Goal: Book appointment/travel/reservation

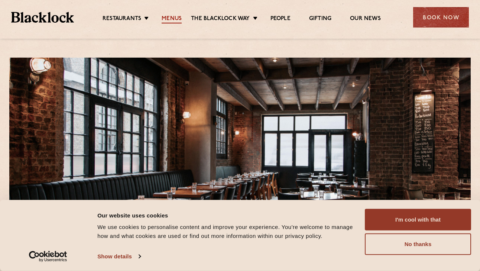
click at [173, 20] on link "Menus" at bounding box center [172, 19] width 20 height 8
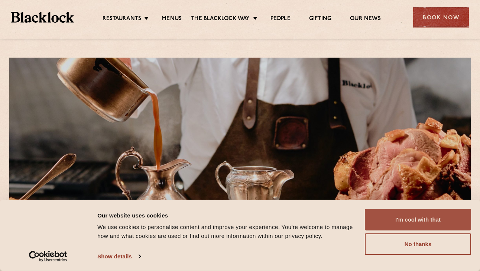
click at [425, 209] on button "I'm cool with that" at bounding box center [418, 220] width 106 height 22
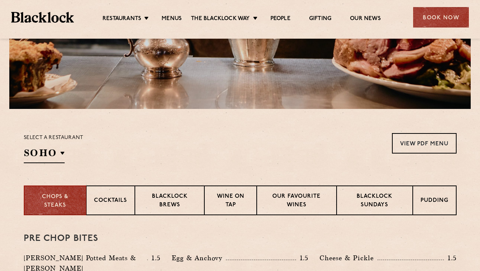
scroll to position [117, 0]
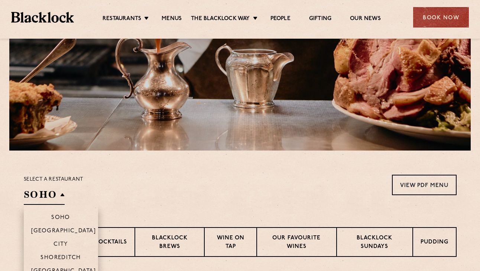
click at [49, 195] on h2 "SOHO" at bounding box center [44, 196] width 41 height 17
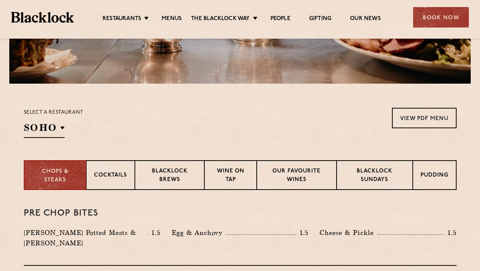
scroll to position [211, 0]
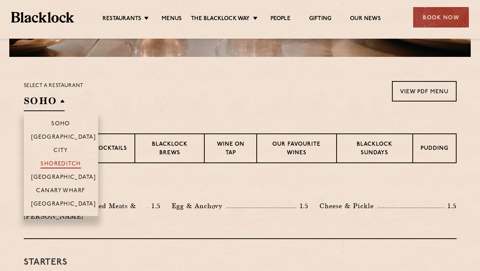
click at [62, 165] on p "Shoreditch" at bounding box center [61, 164] width 41 height 7
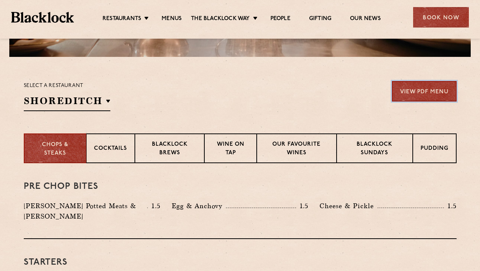
click at [416, 90] on link "View PDF Menu" at bounding box center [424, 91] width 65 height 20
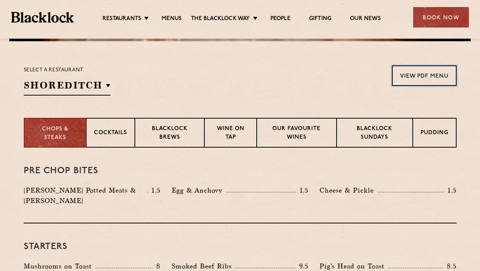
scroll to position [228, 0]
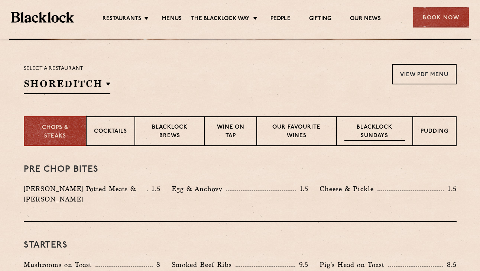
click at [383, 124] on p "Blacklock Sundays" at bounding box center [374, 131] width 60 height 17
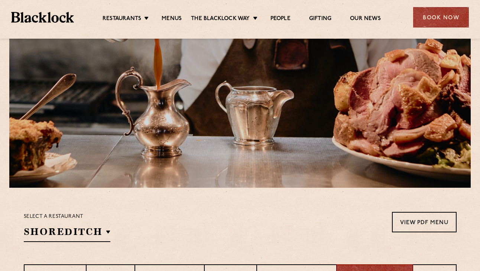
scroll to position [0, 0]
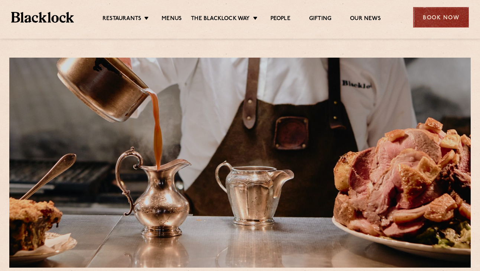
click at [433, 24] on div "Book Now" at bounding box center [441, 17] width 56 height 20
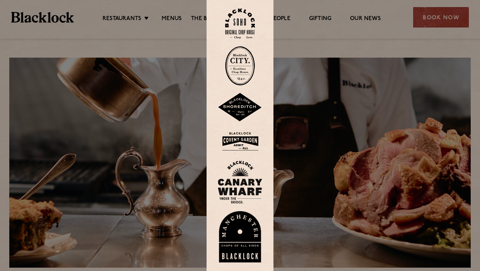
click at [240, 108] on img at bounding box center [240, 107] width 45 height 29
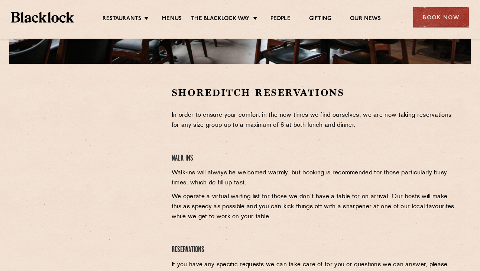
scroll to position [211, 0]
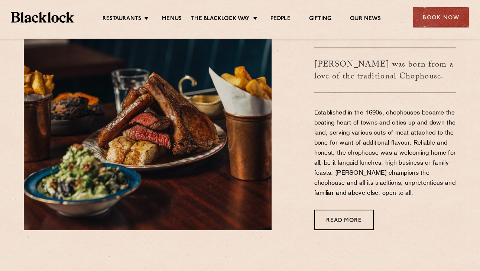
scroll to position [277, 0]
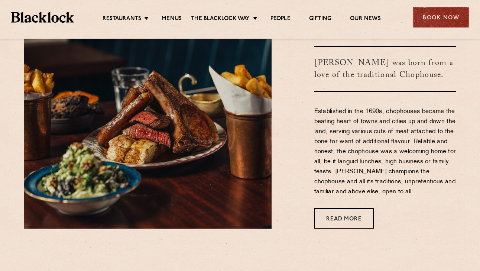
click at [433, 10] on div "Book Now" at bounding box center [441, 17] width 56 height 20
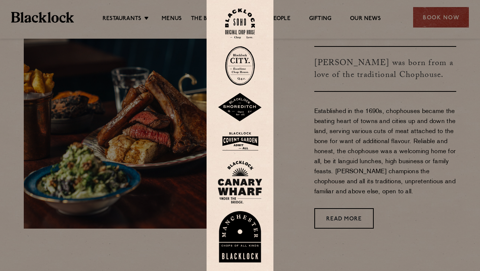
click at [237, 107] on img at bounding box center [240, 107] width 45 height 29
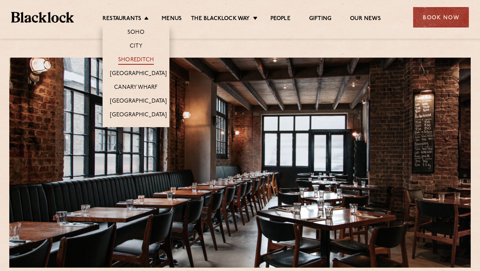
click at [130, 60] on link "Shoreditch" at bounding box center [136, 60] width 36 height 8
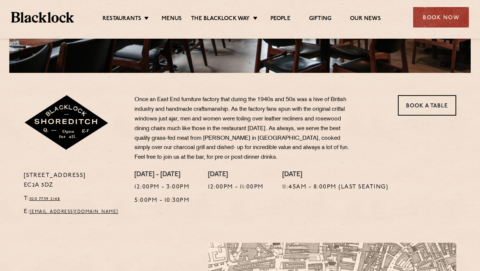
scroll to position [210, 0]
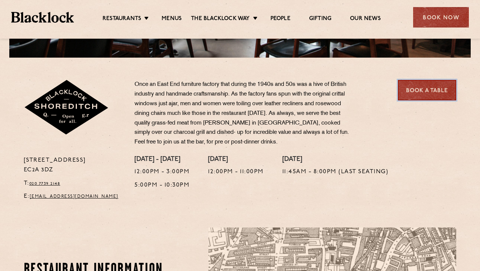
click at [429, 87] on link "Book a Table" at bounding box center [427, 90] width 58 height 20
